Goal: Information Seeking & Learning: Compare options

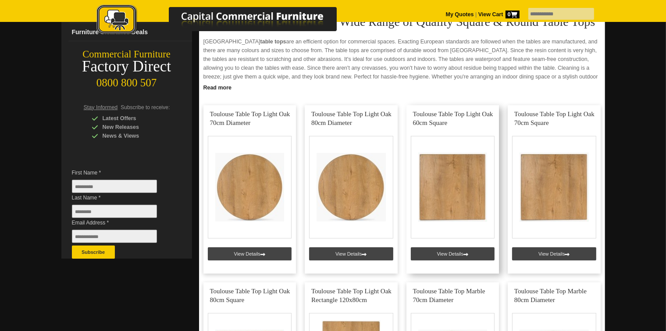
scroll to position [175, 0]
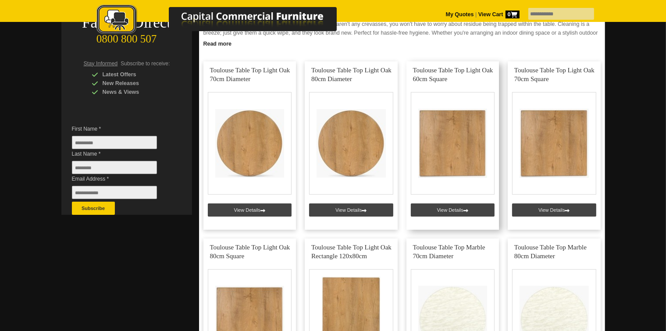
click at [453, 126] on link at bounding box center [453, 145] width 93 height 168
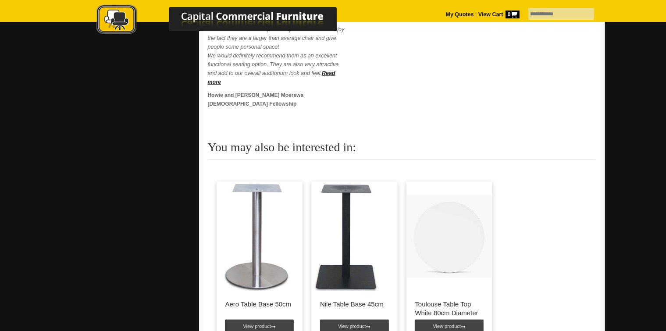
scroll to position [439, 0]
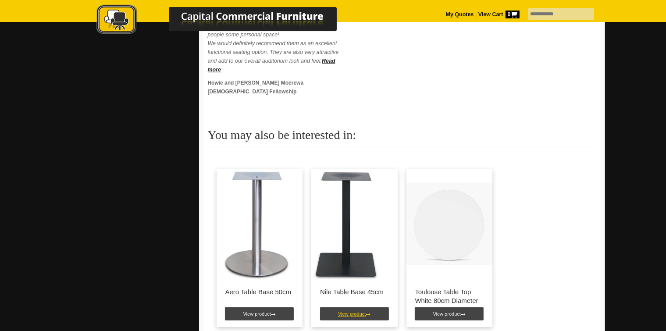
click at [341, 308] on link "View product" at bounding box center [354, 313] width 69 height 13
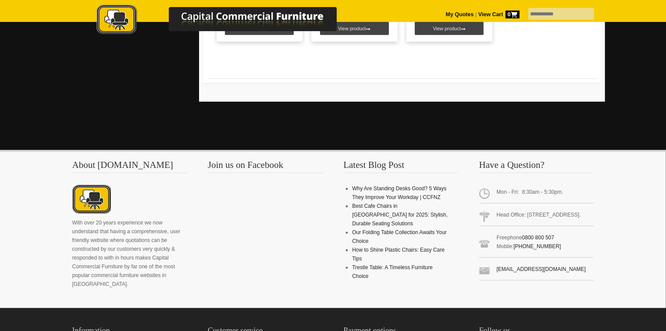
scroll to position [482, 0]
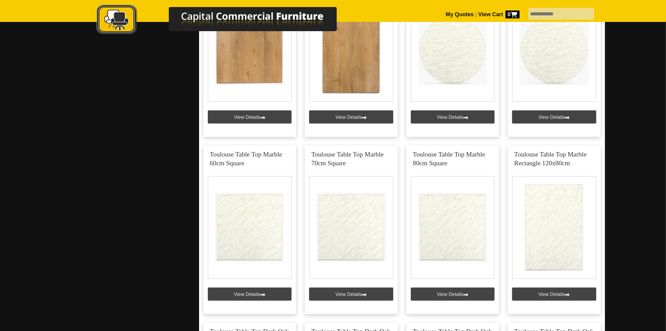
scroll to position [395, 0]
